Goal: Task Accomplishment & Management: Complete application form

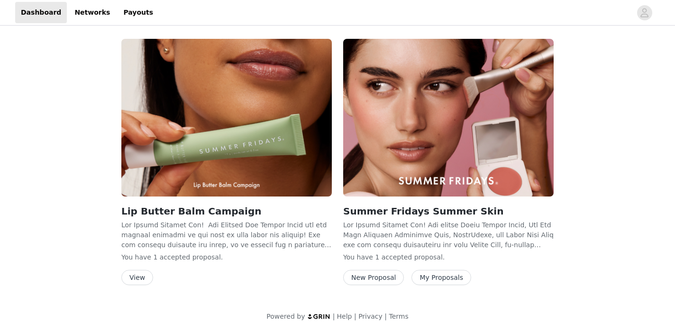
scroll to position [11, 0]
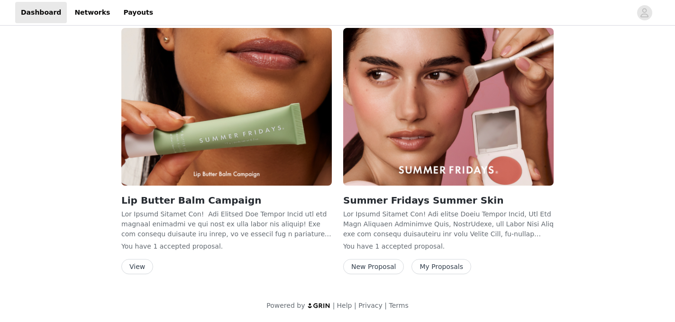
click at [372, 268] on button "New Proposal" at bounding box center [373, 266] width 61 height 15
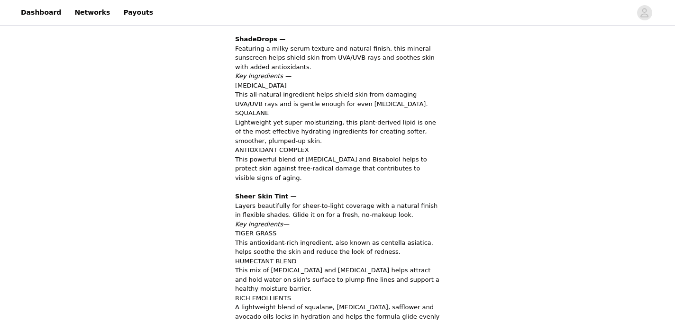
scroll to position [785, 0]
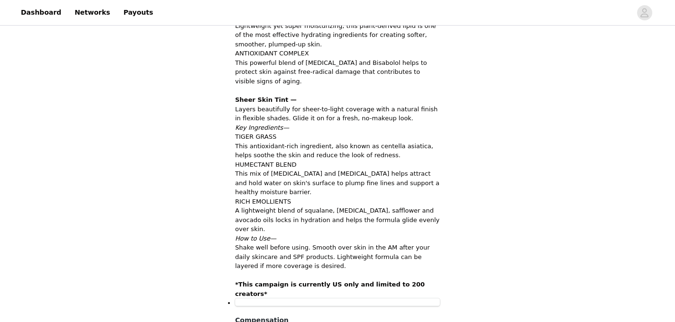
click at [274, 299] on div at bounding box center [337, 303] width 205 height 8
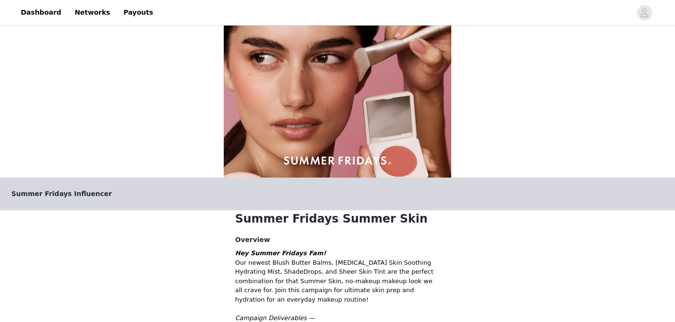
scroll to position [11, 0]
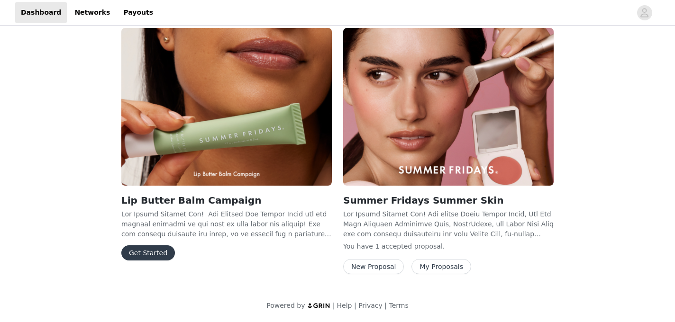
click at [148, 257] on button "Get Started" at bounding box center [148, 253] width 54 height 15
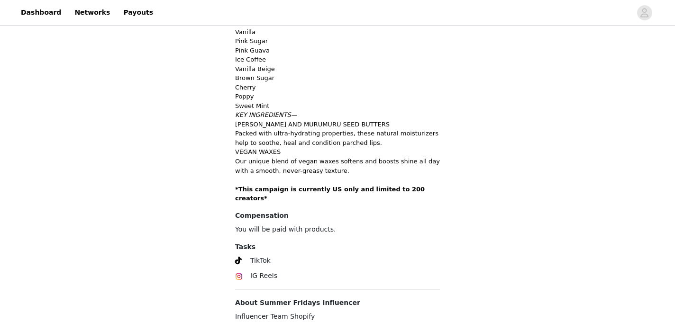
scroll to position [452, 0]
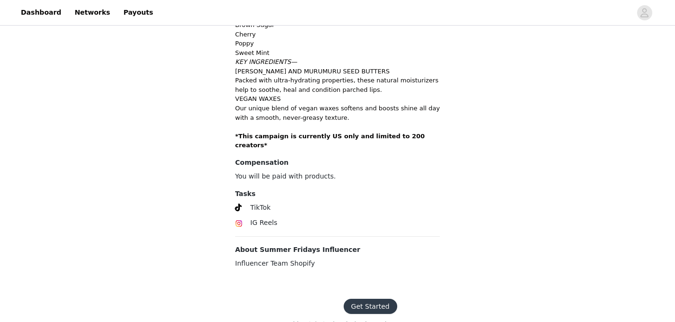
click at [360, 299] on button "Get Started" at bounding box center [371, 306] width 54 height 15
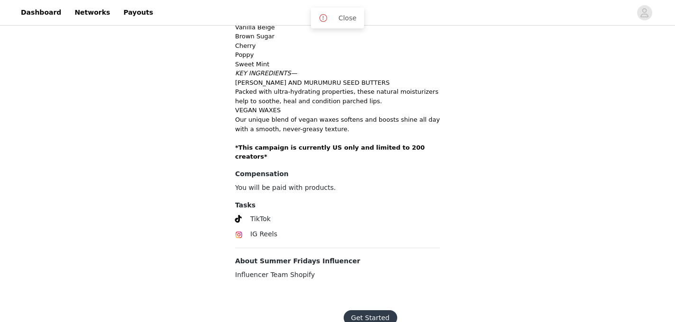
scroll to position [263, 0]
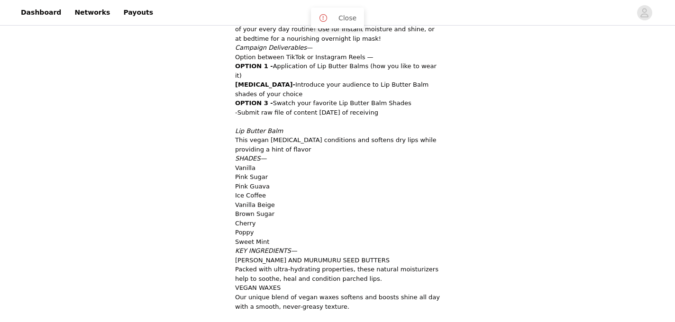
click at [335, 16] on span "Close" at bounding box center [344, 18] width 25 height 10
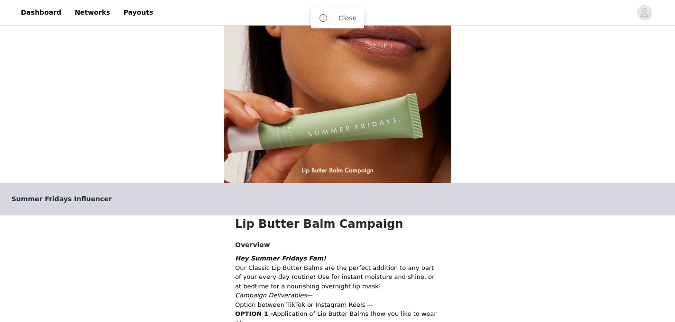
scroll to position [0, 0]
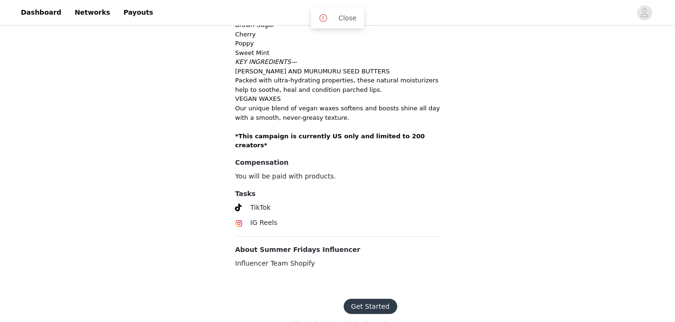
scroll to position [11, 0]
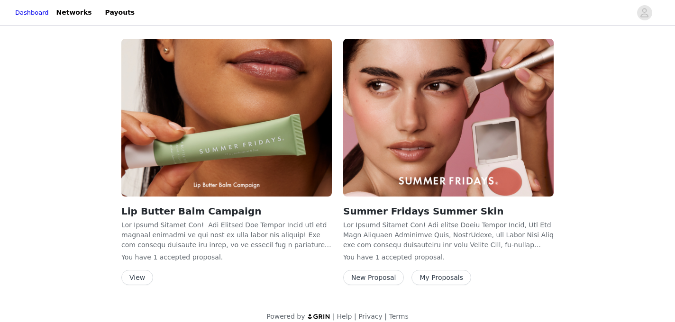
click at [188, 164] on img at bounding box center [226, 118] width 211 height 158
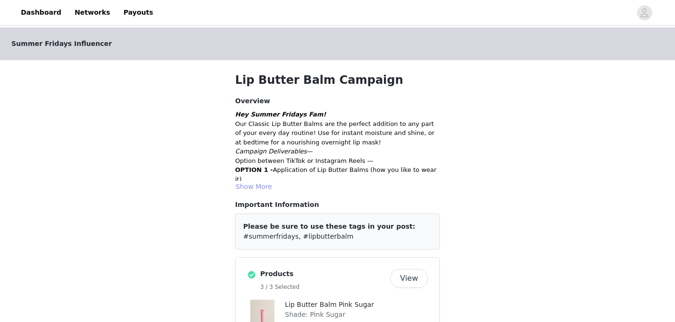
click at [244, 185] on button "Show More" at bounding box center [253, 186] width 37 height 11
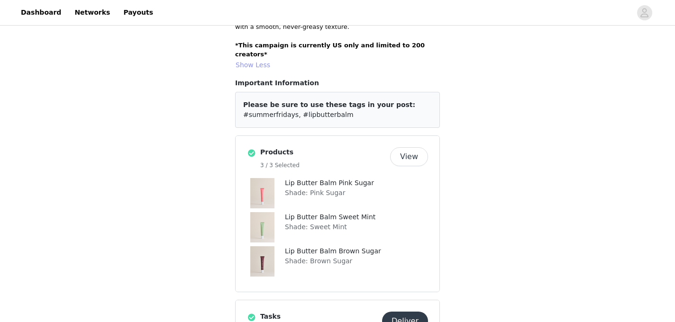
scroll to position [393, 0]
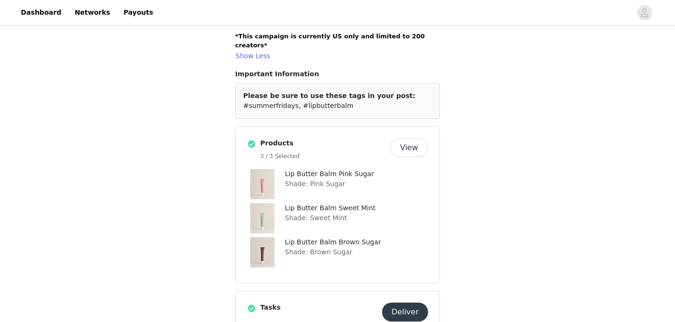
click at [325, 248] on p "Shade: Brown Sugar" at bounding box center [356, 253] width 143 height 10
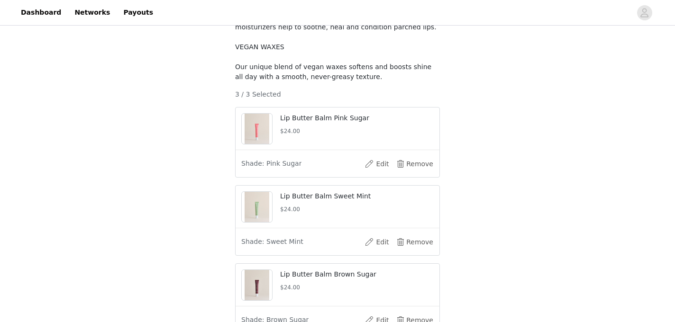
scroll to position [406, 0]
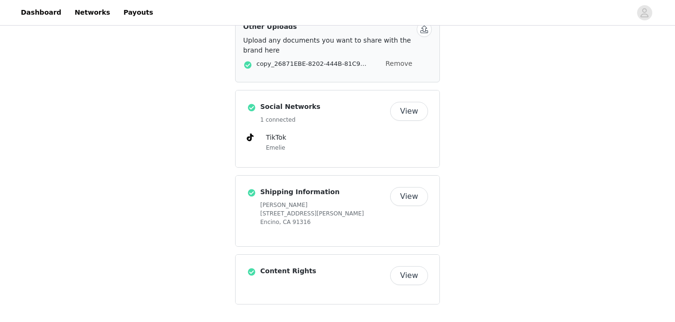
scroll to position [483, 0]
